Goal: Information Seeking & Learning: Compare options

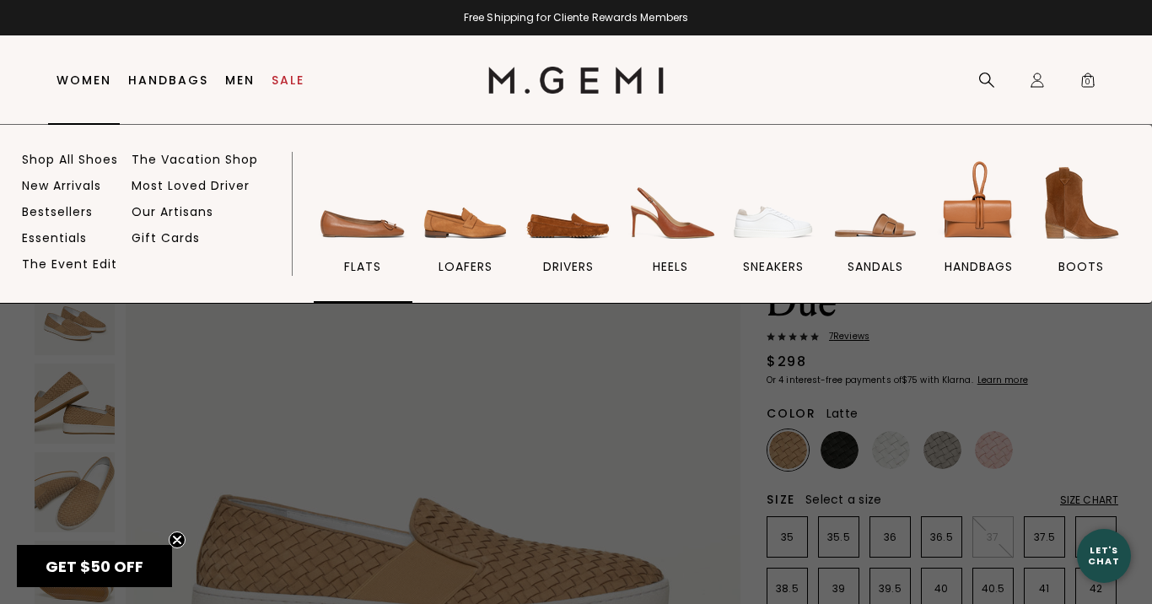
click at [352, 229] on img at bounding box center [362, 203] width 94 height 94
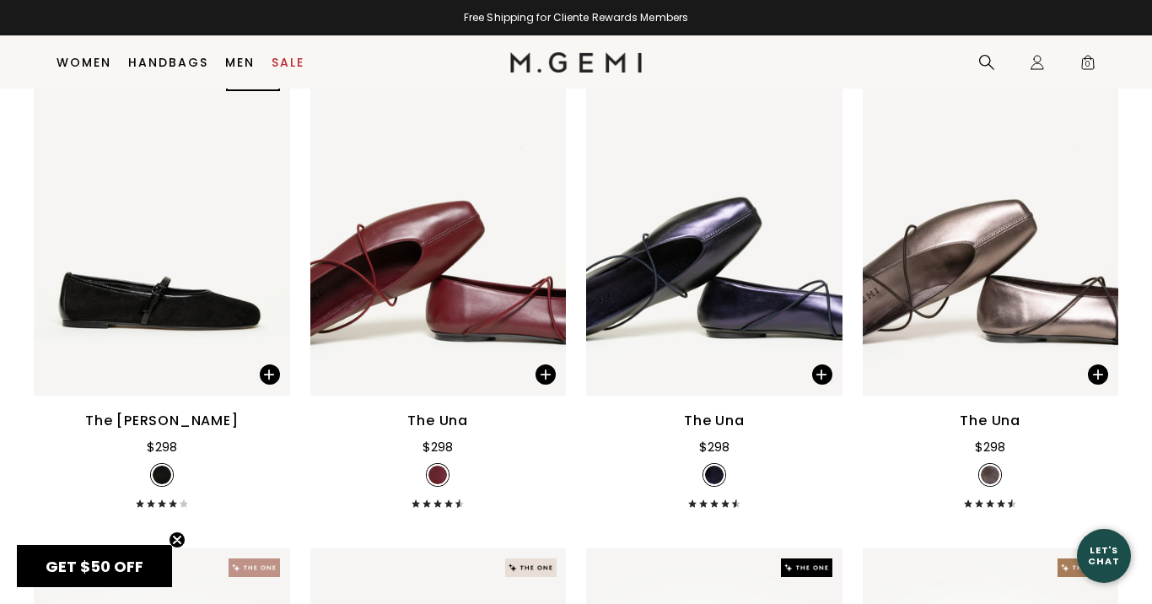
scroll to position [3247, 0]
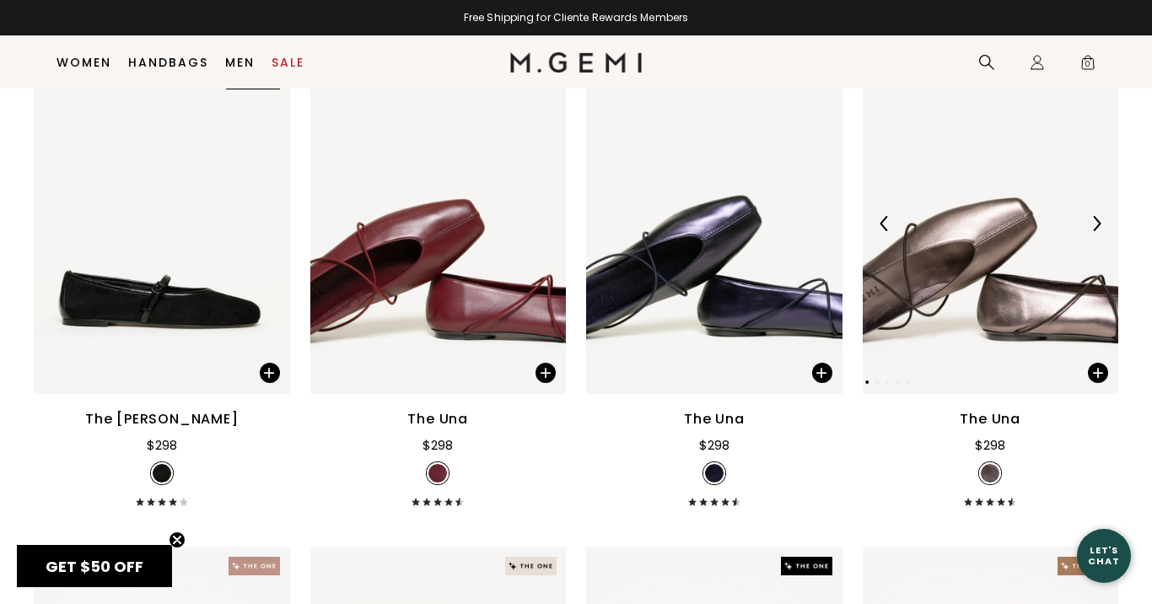
click at [966, 329] on img at bounding box center [990, 222] width 256 height 341
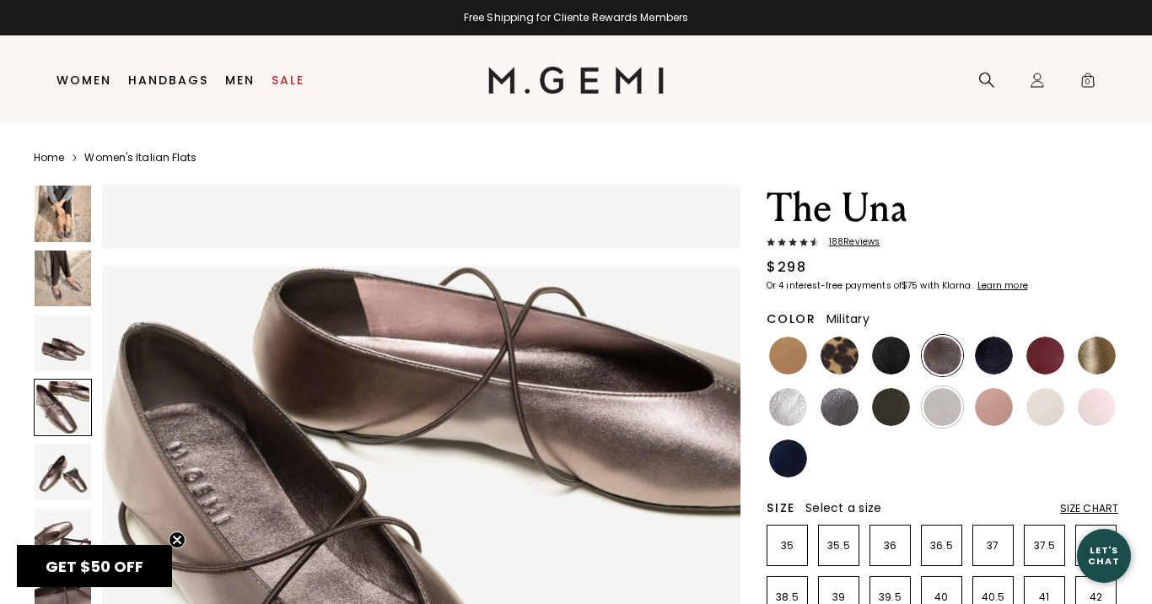
click at [891, 411] on img at bounding box center [891, 407] width 38 height 38
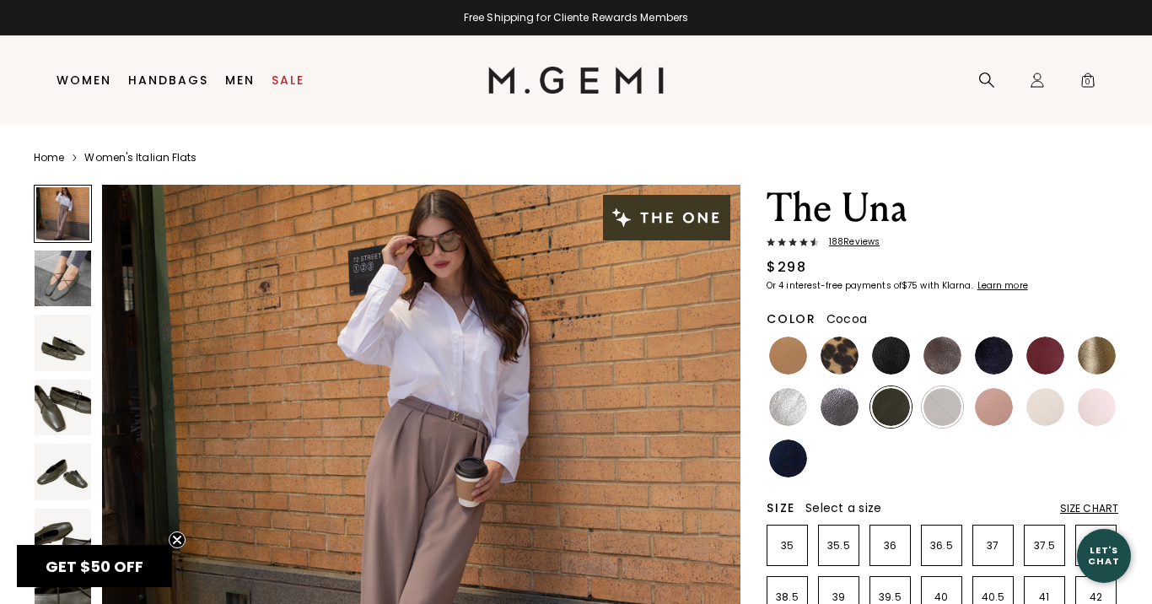
click at [939, 352] on img at bounding box center [942, 355] width 38 height 38
